Goal: Task Accomplishment & Management: Use online tool/utility

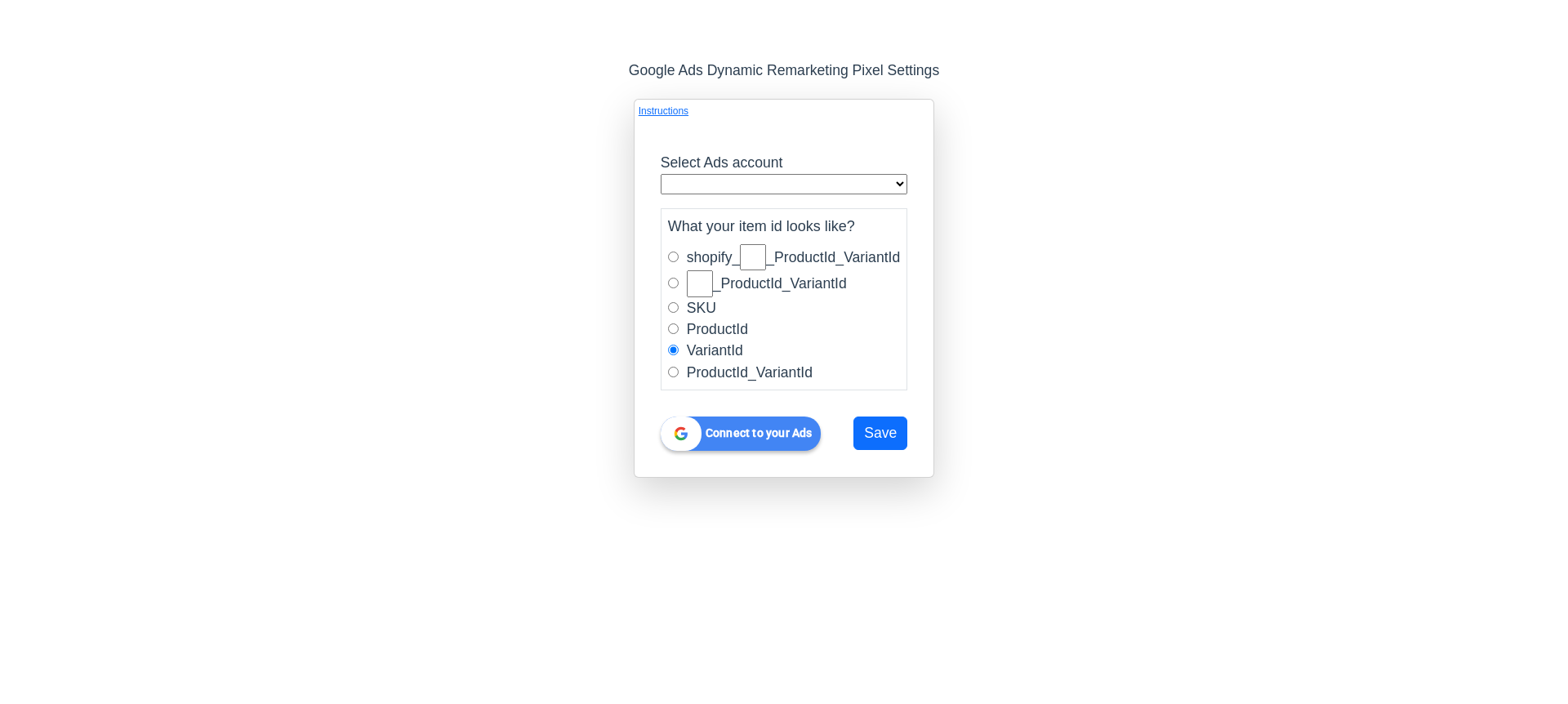
type input "US"
radio input "true"
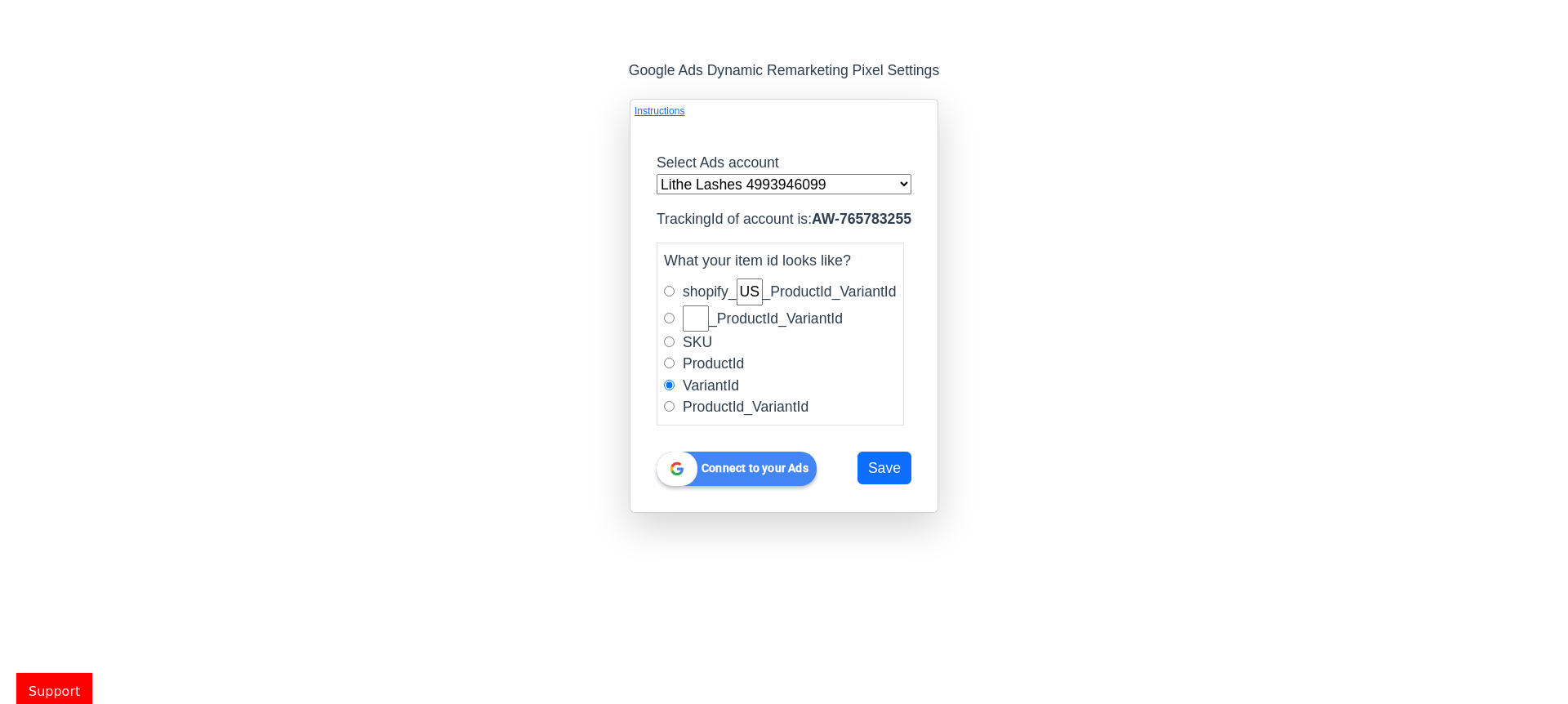
click at [857, 193] on select "Lithe Lashes 4993946099" at bounding box center [784, 185] width 254 height 21
click at [657, 174] on select "Lithe Lashes 4993946099" at bounding box center [784, 185] width 254 height 21
click at [915, 184] on div "Select Ads account Lithe Lashes 4993946099" at bounding box center [784, 174] width 274 height 43
click at [911, 182] on select "Lithe Lashes 4993946099" at bounding box center [784, 185] width 254 height 21
click at [657, 174] on select "Lithe Lashes 4993946099" at bounding box center [784, 185] width 254 height 21
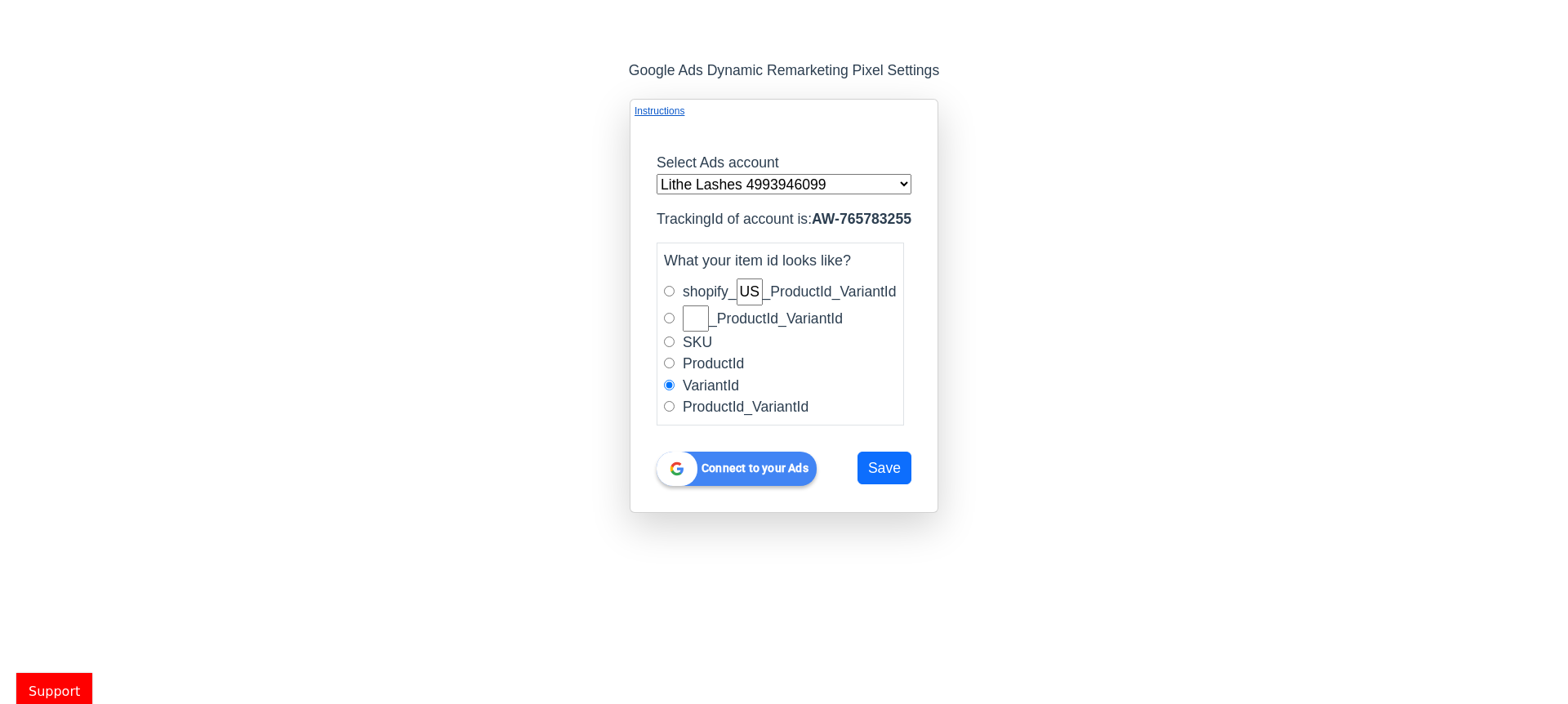
click at [676, 113] on link "Instructions" at bounding box center [659, 111] width 50 height 14
click at [769, 472] on b "Connect to your Ads" at bounding box center [754, 468] width 107 height 13
drag, startPoint x: 396, startPoint y: 306, endPoint x: 392, endPoint y: 36, distance: 270.0
click at [397, 305] on div "Instructions Select Ads account Lithe Lashes 4993946099 TrackingId of account i…" at bounding box center [784, 299] width 1568 height 427
